Goal: Information Seeking & Learning: Compare options

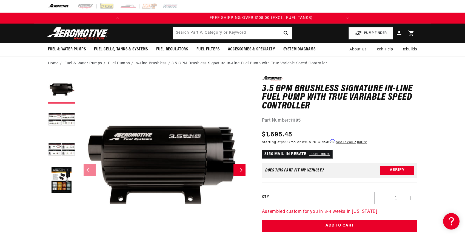
scroll to position [0, 217]
click at [124, 64] on link "Fuel Pumps" at bounding box center [119, 64] width 22 height 6
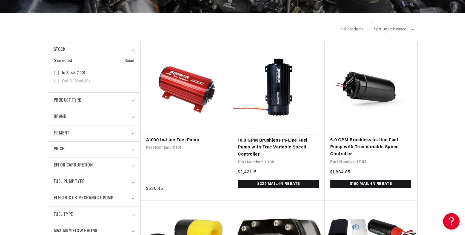
scroll to position [99, 0]
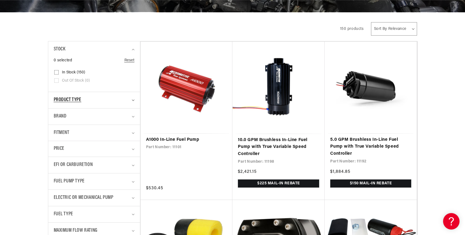
click at [132, 100] on icon "Product type (0 selected)" at bounding box center [133, 100] width 2 height 1
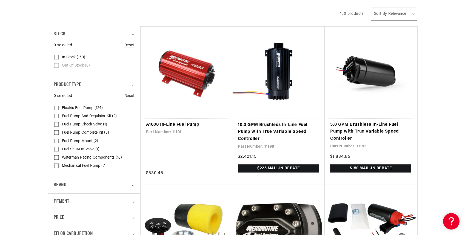
scroll to position [0, 0]
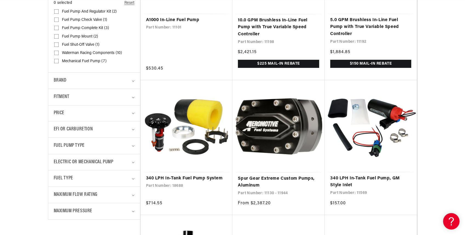
scroll to position [227, 0]
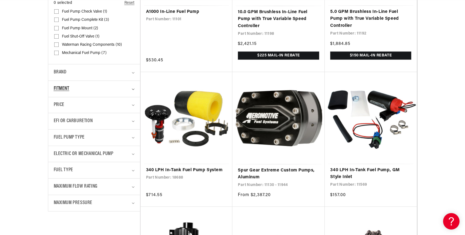
click at [133, 87] on summary "Fitment" at bounding box center [94, 89] width 81 height 16
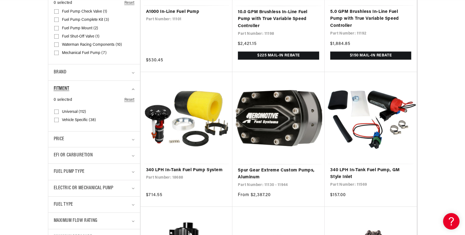
click at [133, 87] on summary "Fitment" at bounding box center [94, 89] width 81 height 16
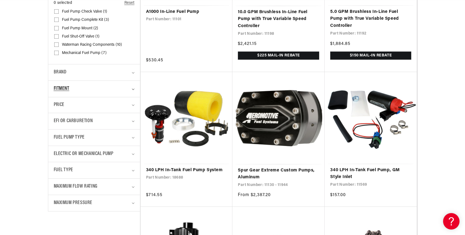
click at [133, 87] on summary "Fitment" at bounding box center [94, 89] width 81 height 16
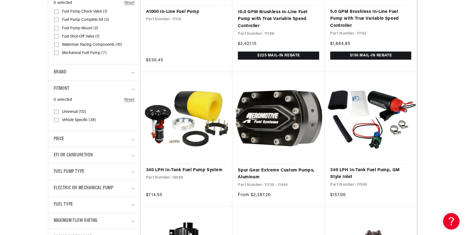
scroll to position [0, 25]
click at [58, 111] on input "Universal (112) Universal (112 products)" at bounding box center [56, 113] width 4 height 4
checkbox input "true"
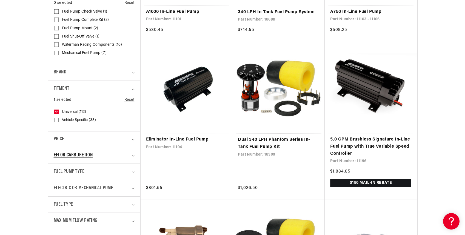
click at [134, 156] on icon "EFI or Carburetion (0 selected)" at bounding box center [133, 156] width 3 height 2
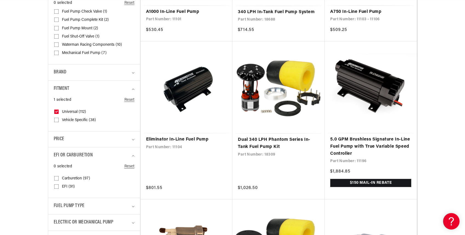
click at [55, 188] on input "EFI (91) EFI (91 products)" at bounding box center [56, 188] width 4 height 4
checkbox input "true"
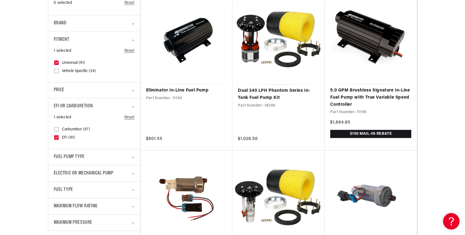
scroll to position [280, 0]
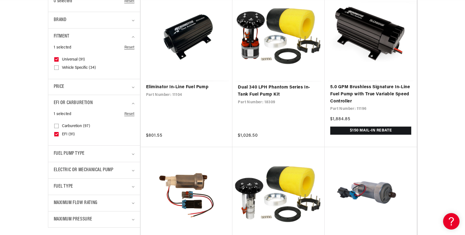
click at [137, 155] on details "Fuel Pump Type 0 selected Reset Fuel Pump Type Brushless (54) Brushless (54 pro…" at bounding box center [94, 154] width 92 height 16
click at [132, 154] on icon "Fuel Pump Type (0 selected)" at bounding box center [133, 155] width 3 height 2
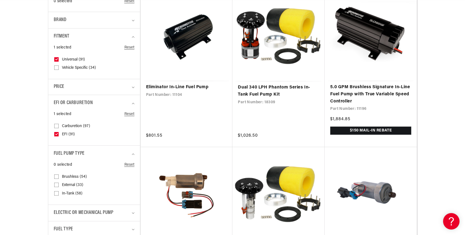
scroll to position [0, 0]
click at [56, 179] on input "Brushless (54) Brushless (54 products)" at bounding box center [56, 178] width 4 height 4
checkbox input "true"
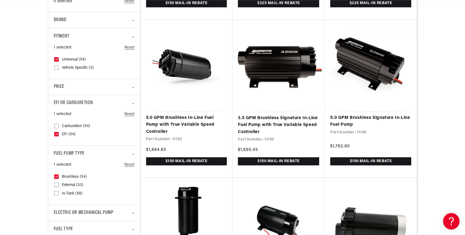
click at [57, 194] on input "In-Tank (58) In-Tank (58 products)" at bounding box center [56, 195] width 4 height 4
checkbox input "true"
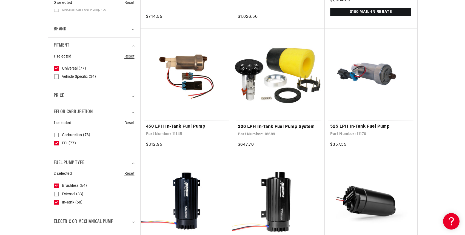
scroll to position [0, 217]
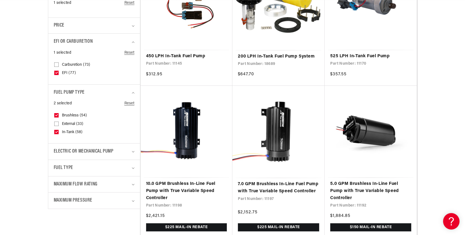
scroll to position [0, 0]
click at [57, 116] on icon at bounding box center [56, 115] width 3 height 2
click at [57, 116] on input "Brushless (54) Brushless (54 products)" at bounding box center [56, 116] width 4 height 4
checkbox input "false"
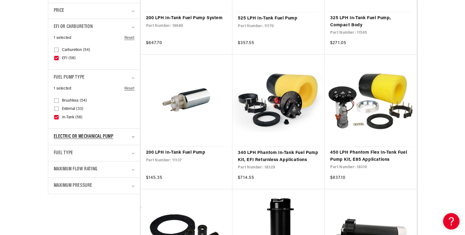
click at [134, 139] on summary "Electric or Mechanical Pump" at bounding box center [94, 137] width 81 height 16
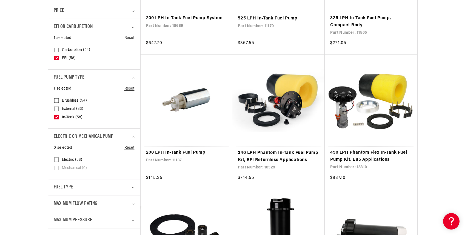
click at [133, 188] on icon "Fuel Type (0 selected)" at bounding box center [133, 188] width 3 height 2
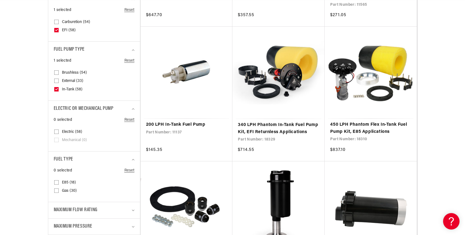
click at [55, 182] on input "E85 (18) E85 (18 products)" at bounding box center [56, 184] width 4 height 4
checkbox input "true"
